Goal: Transaction & Acquisition: Purchase product/service

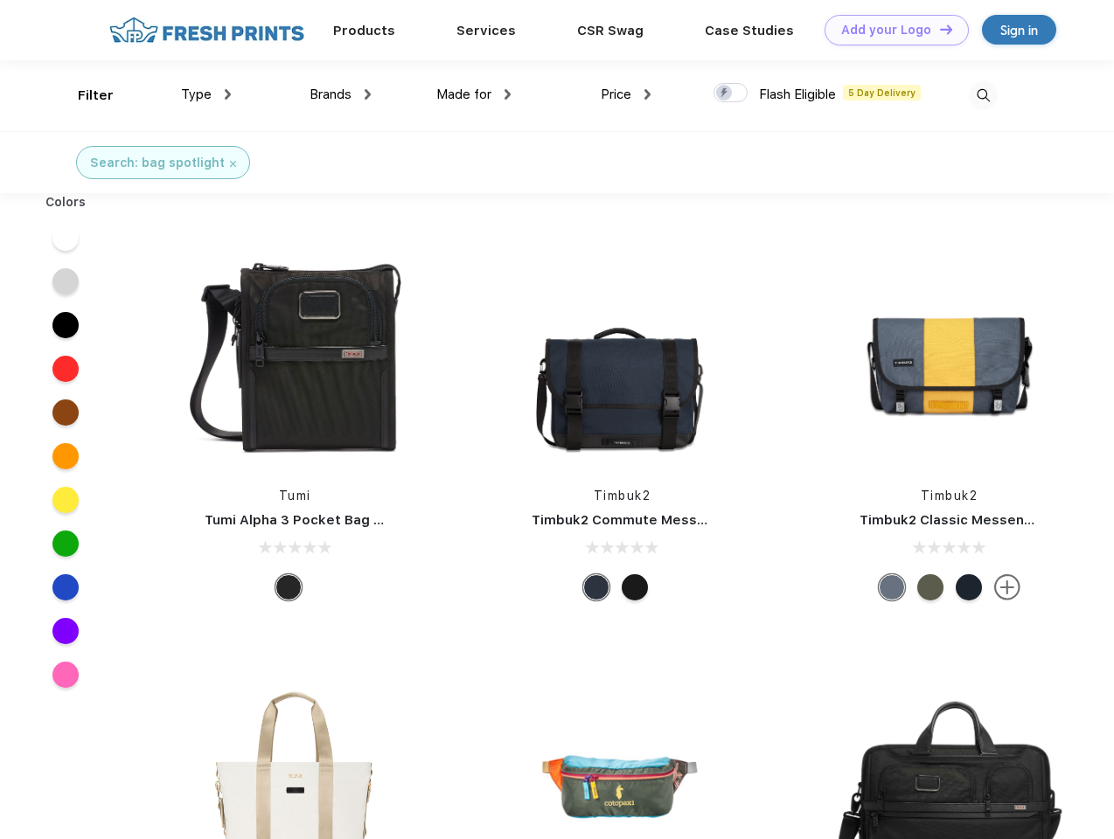
scroll to position [1, 0]
click at [890, 30] on link "Add your Logo Design Tool" at bounding box center [896, 30] width 144 height 31
click at [0, 0] on div "Design Tool" at bounding box center [0, 0] width 0 height 0
click at [938, 29] on link "Add your Logo Design Tool" at bounding box center [896, 30] width 144 height 31
click at [84, 95] on div "Filter" at bounding box center [96, 96] width 36 height 20
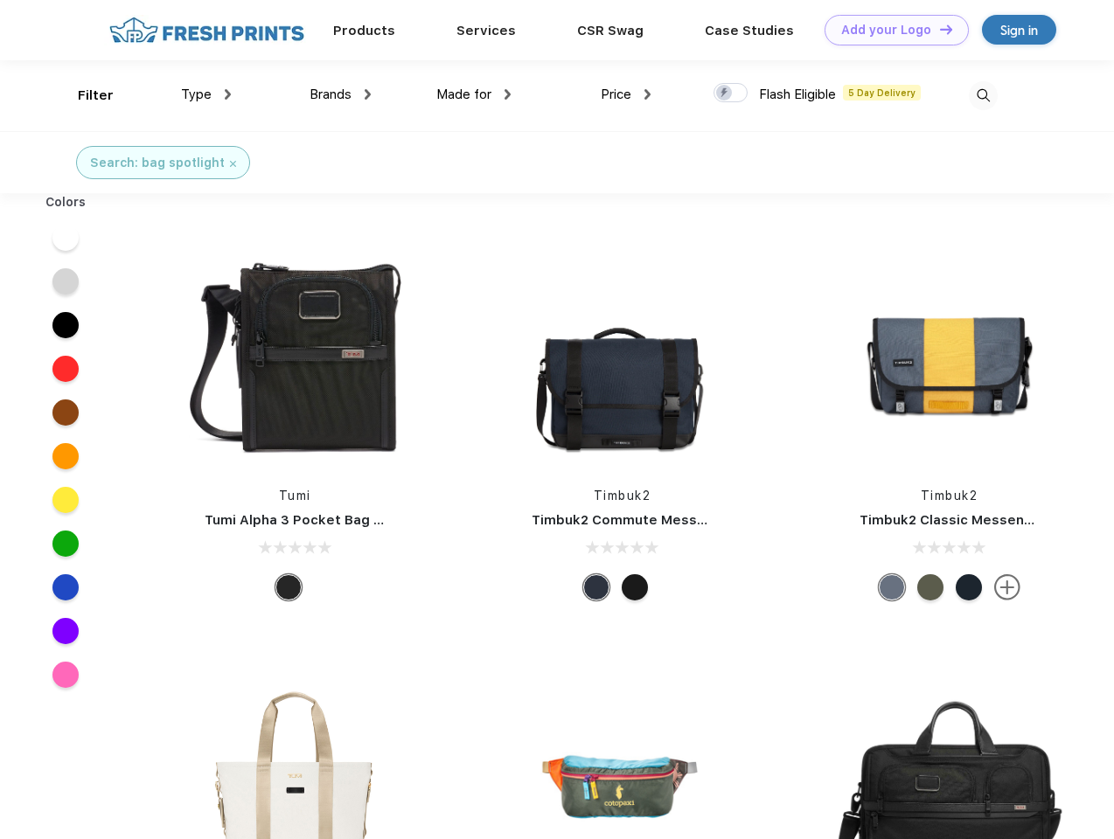
click at [206, 94] on span "Type" at bounding box center [196, 95] width 31 height 16
click at [340, 94] on span "Brands" at bounding box center [330, 95] width 42 height 16
click at [474, 94] on span "Made for" at bounding box center [463, 95] width 55 height 16
click at [626, 94] on span "Price" at bounding box center [616, 95] width 31 height 16
click at [731, 94] on div at bounding box center [730, 92] width 34 height 19
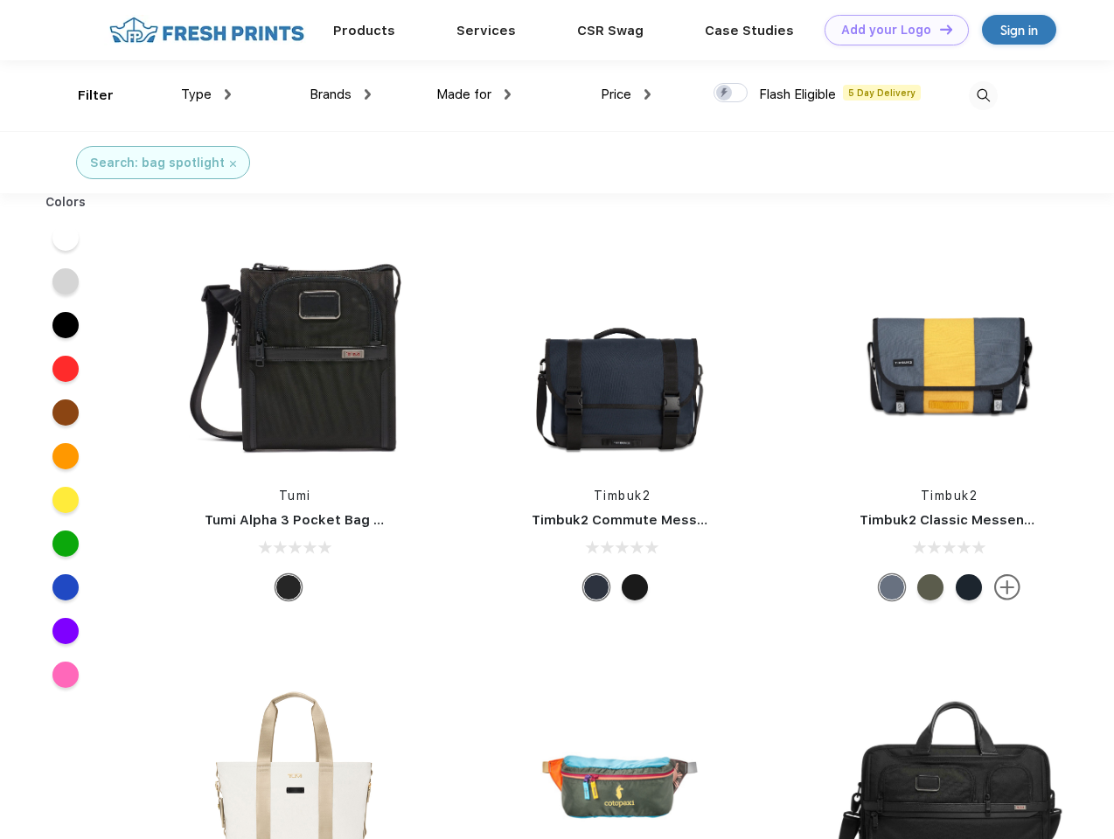
click at [725, 94] on input "checkbox" at bounding box center [718, 87] width 11 height 11
click at [983, 95] on img at bounding box center [983, 95] width 29 height 29
